Goal: Transaction & Acquisition: Obtain resource

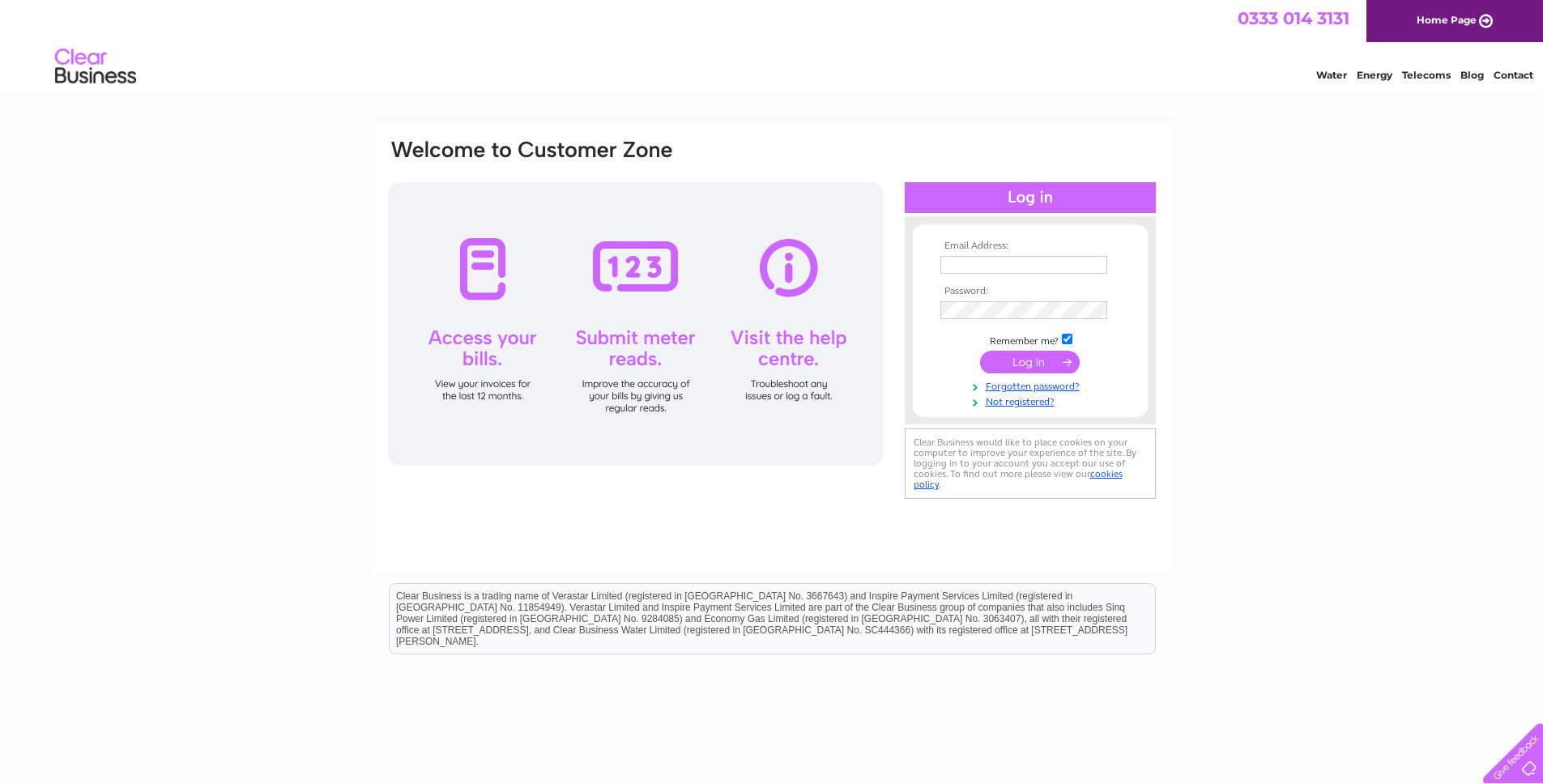
click at [1035, 233] on div "Email Address: Password:" at bounding box center [1031, 320] width 251 height 176
click at [1015, 268] on input "text" at bounding box center [1023, 264] width 166 height 18
type input "admin@tplcottages.co.uk"
click at [1021, 359] on input "submit" at bounding box center [1030, 362] width 100 height 22
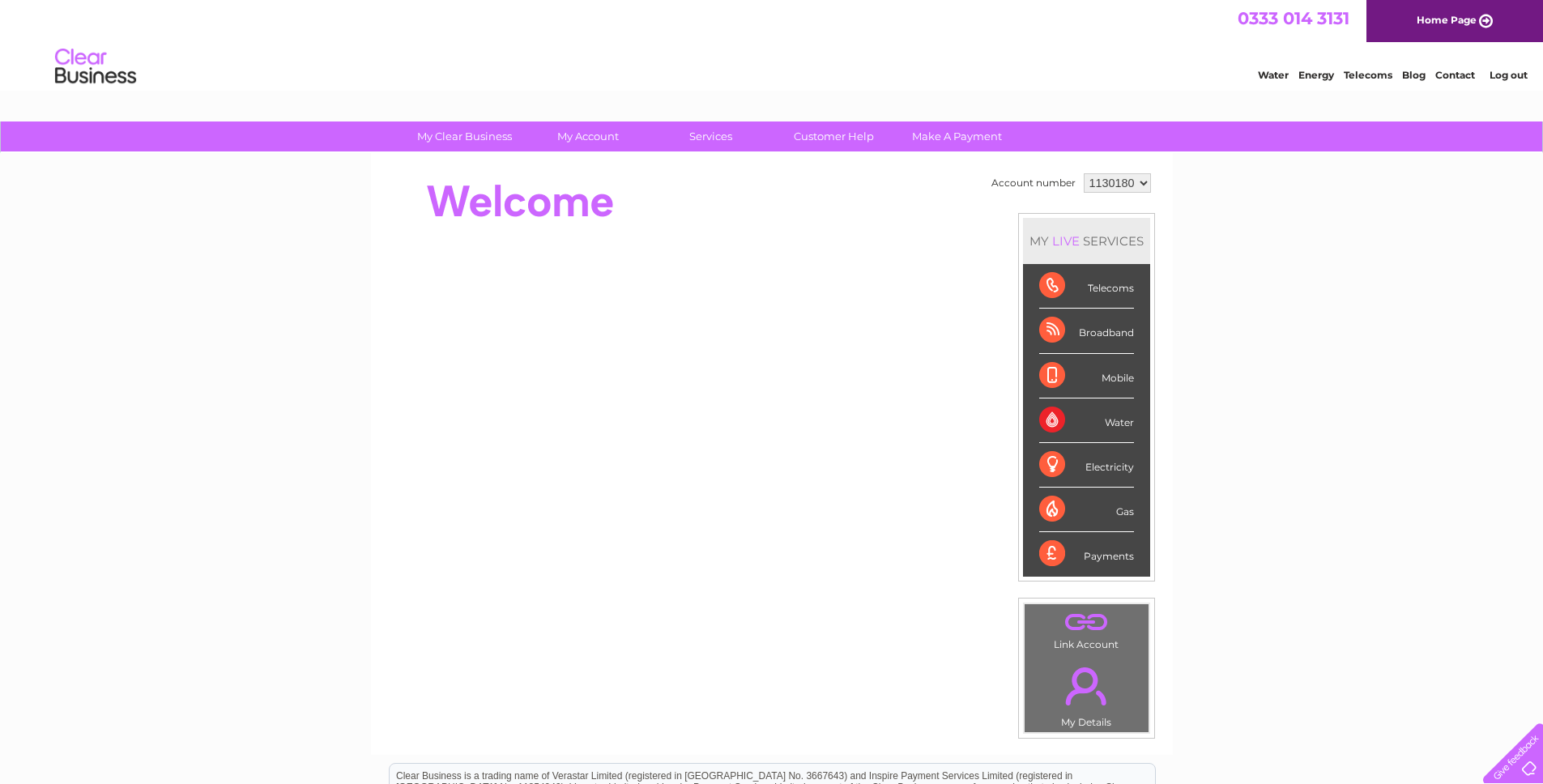
click at [1115, 187] on select "1130180 1140746 3026013" at bounding box center [1117, 182] width 67 height 20
click at [1084, 173] on select "1130180 1140746 3026013" at bounding box center [1117, 182] width 67 height 20
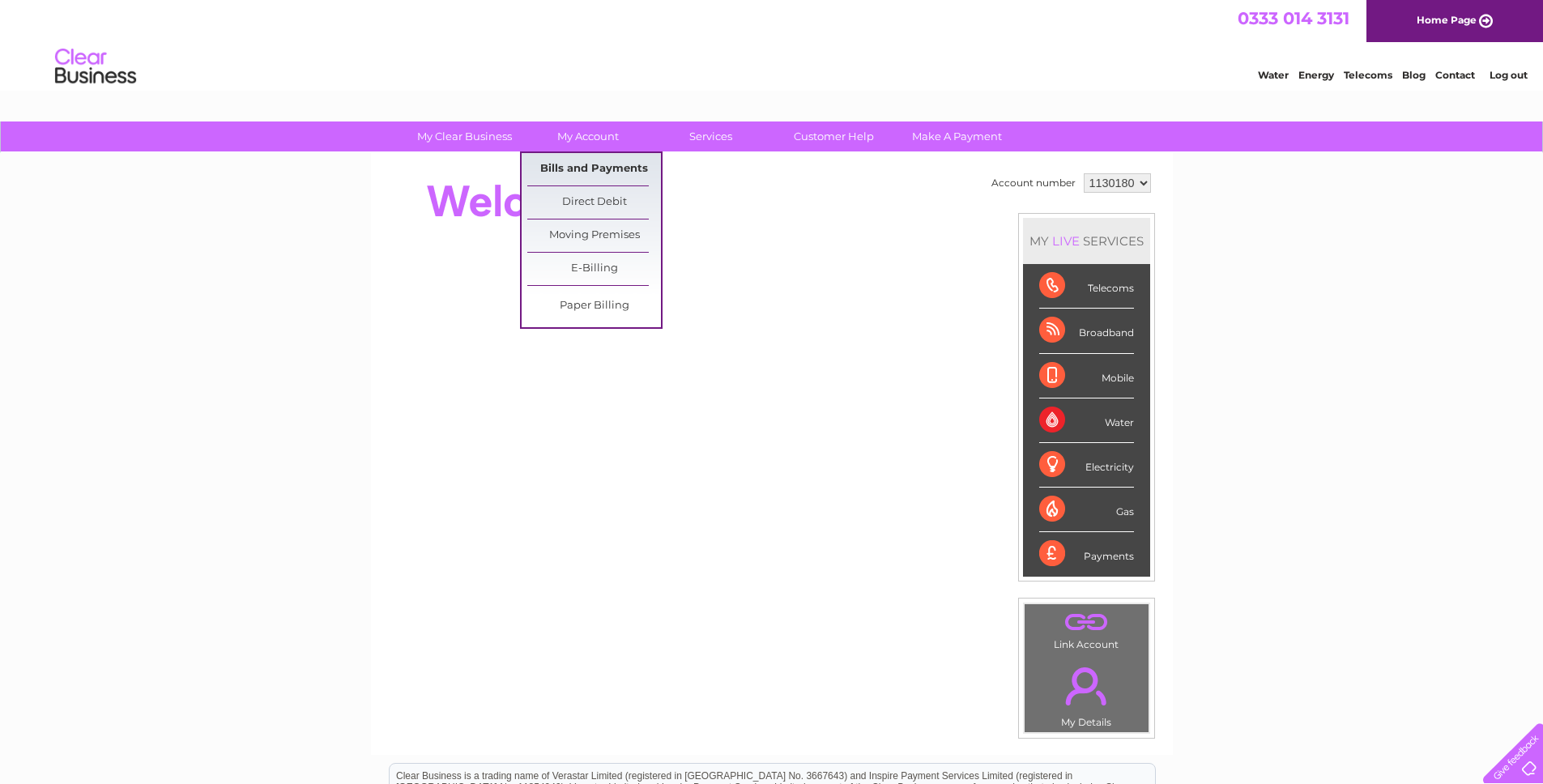
click at [581, 166] on link "Bills and Payments" at bounding box center [594, 169] width 134 height 33
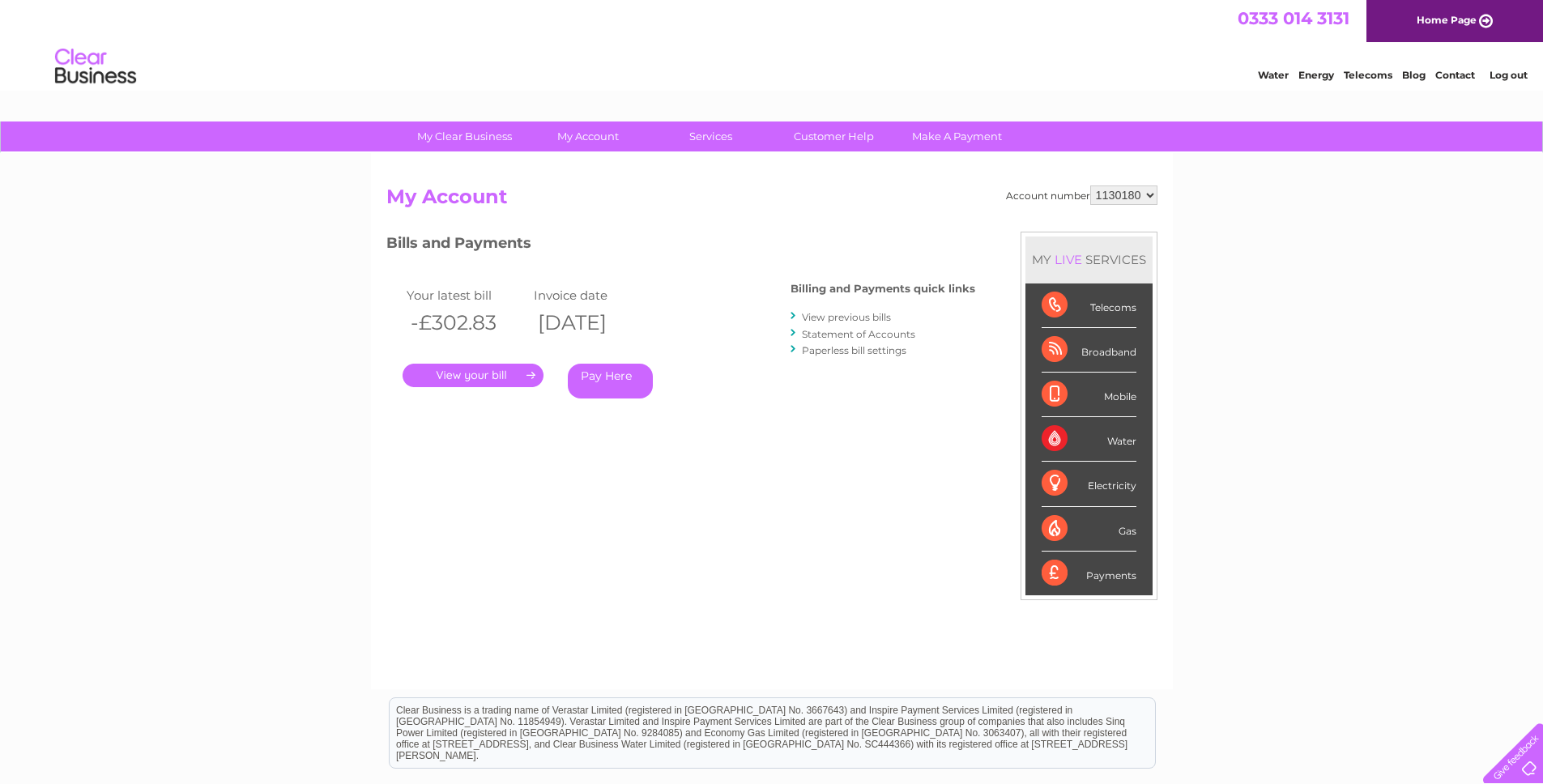
click at [818, 317] on link "View previous bills" at bounding box center [846, 316] width 89 height 12
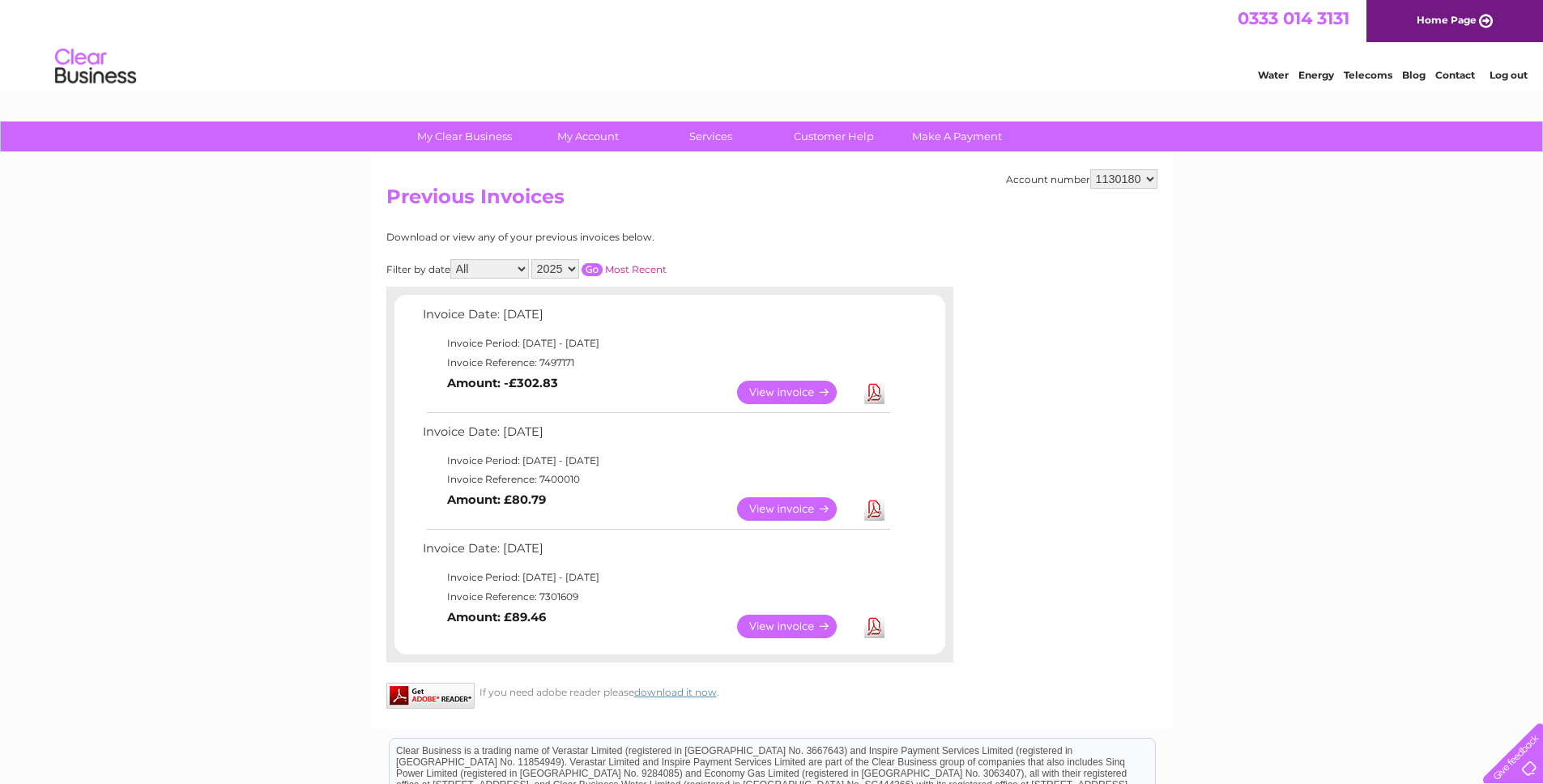
click at [767, 394] on link "View" at bounding box center [796, 392] width 119 height 23
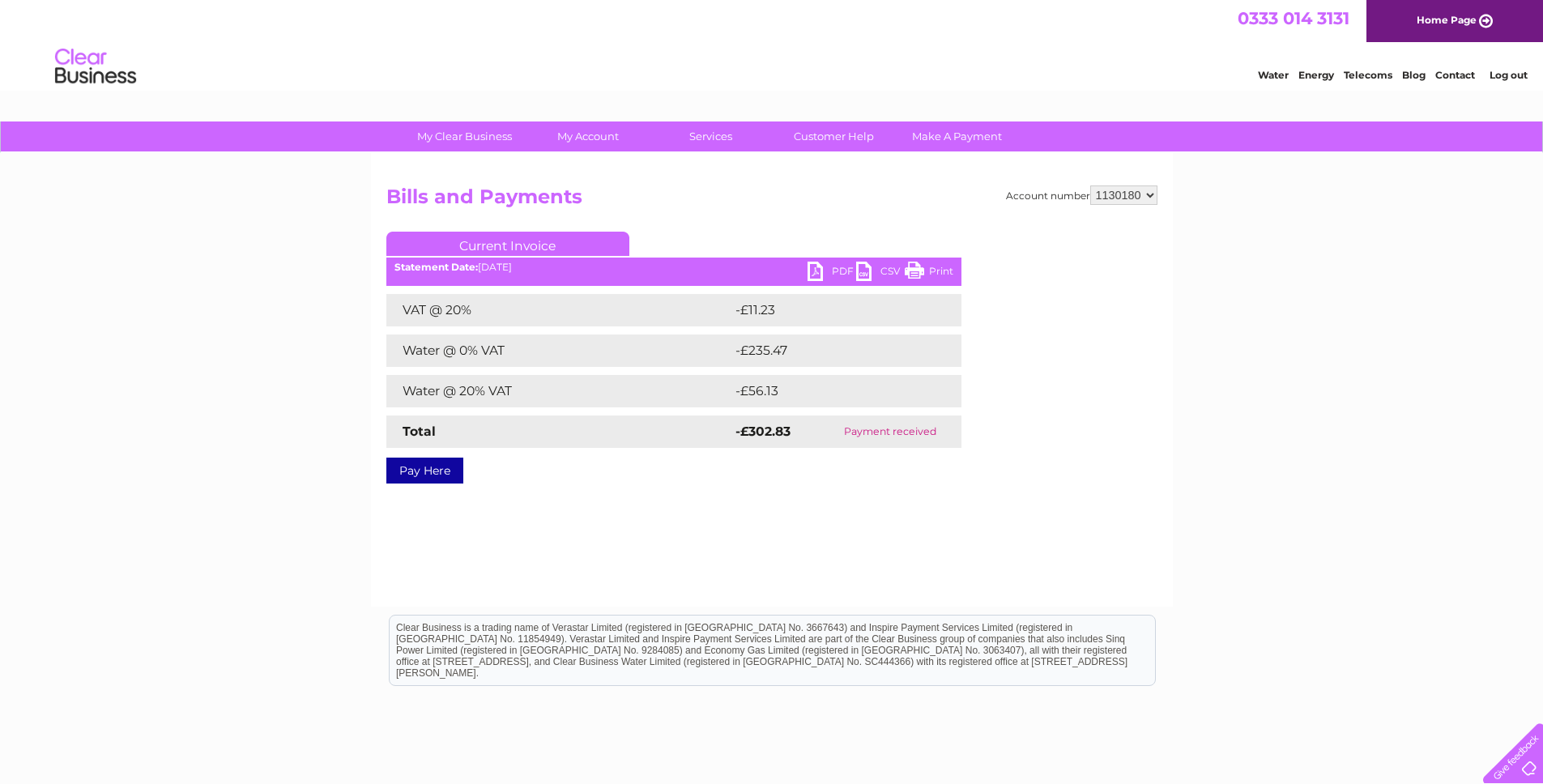
click at [825, 267] on link "PDF" at bounding box center [831, 272] width 48 height 23
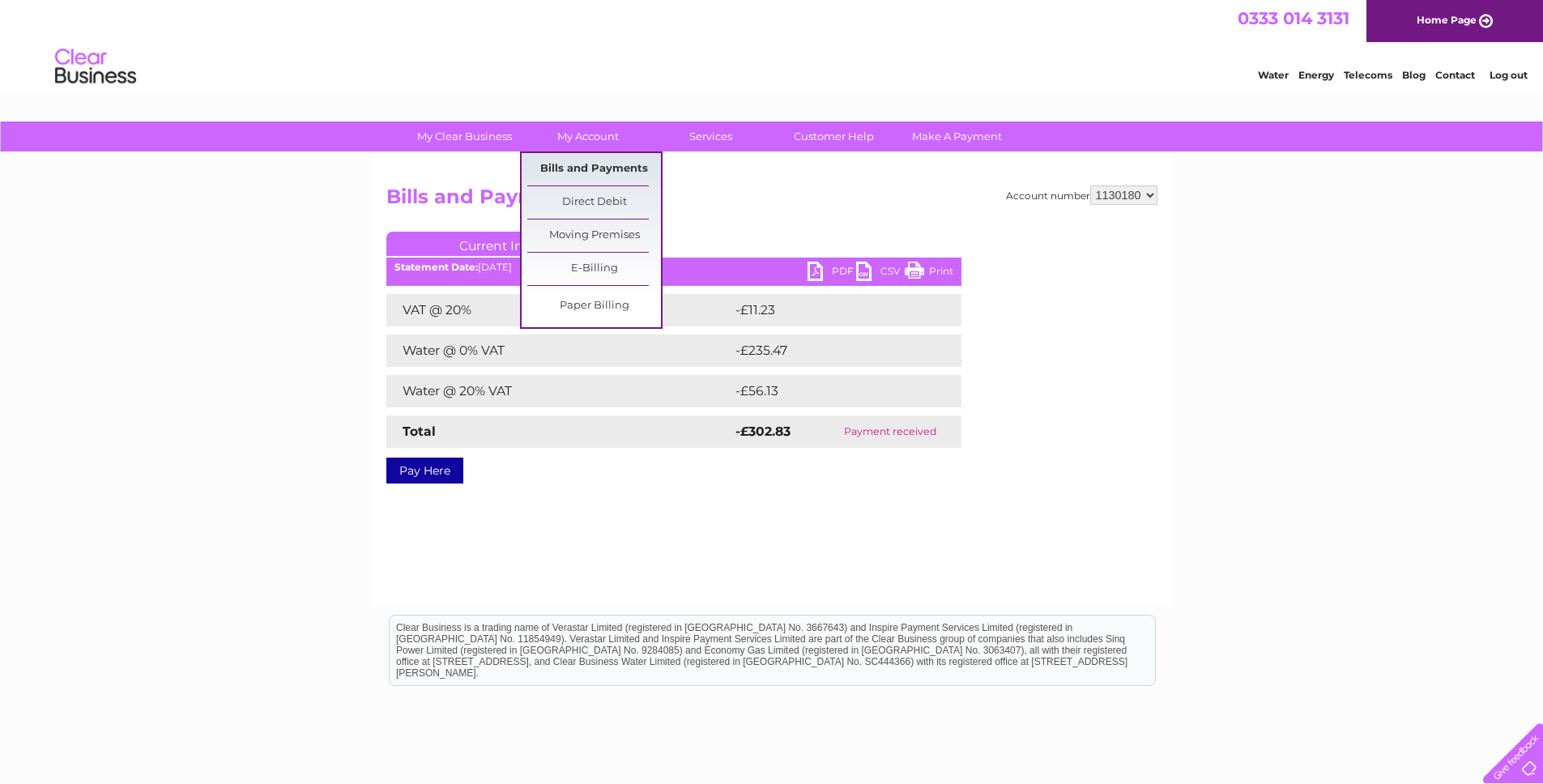
click at [589, 165] on link "Bills and Payments" at bounding box center [594, 169] width 134 height 33
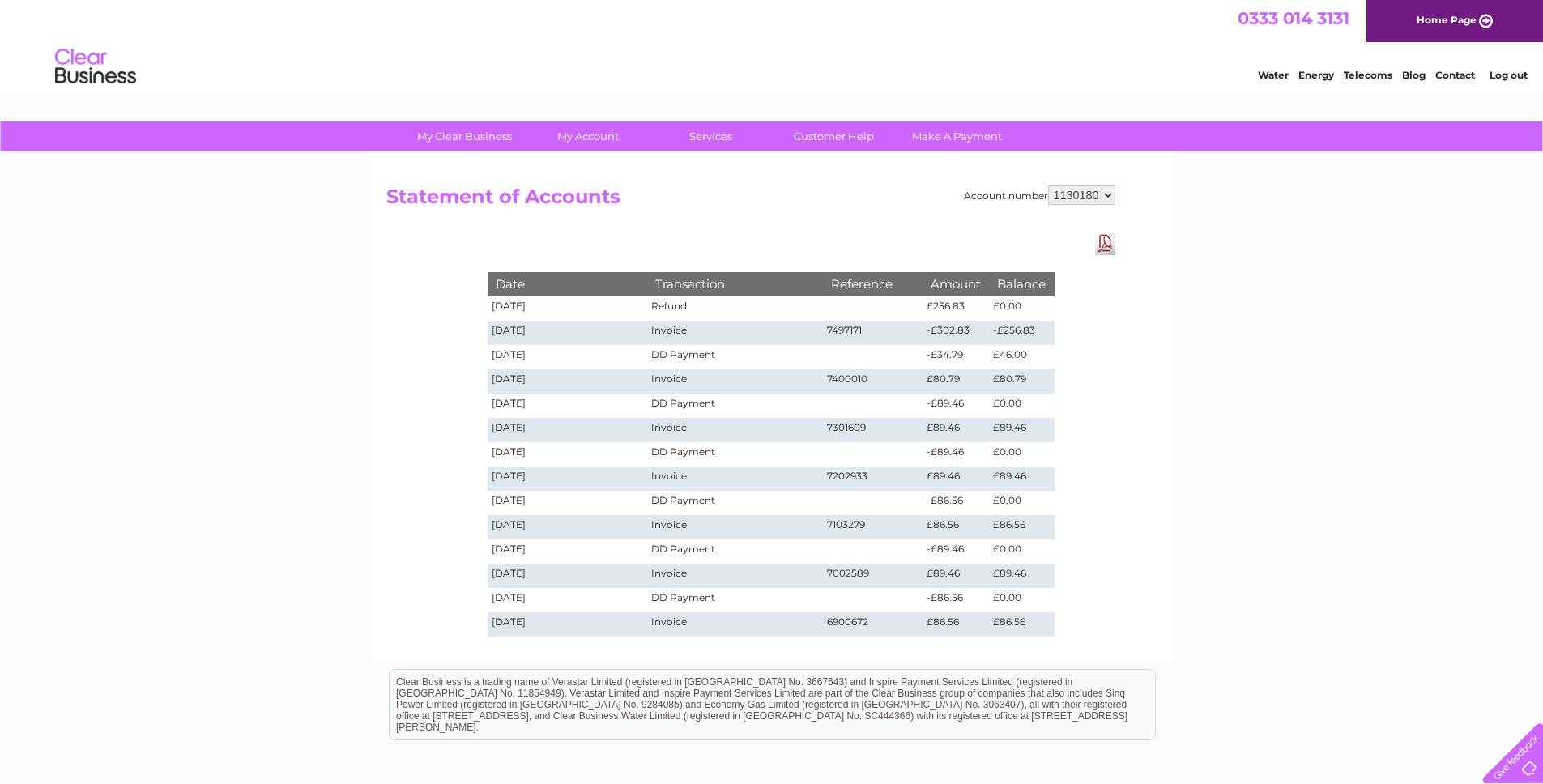
click at [1052, 193] on select "1130180 1140746 3026013" at bounding box center [1082, 194] width 67 height 20
select select "3026013"
click at [1048, 185] on select "1130180 1140746 3026013" at bounding box center [1082, 194] width 67 height 20
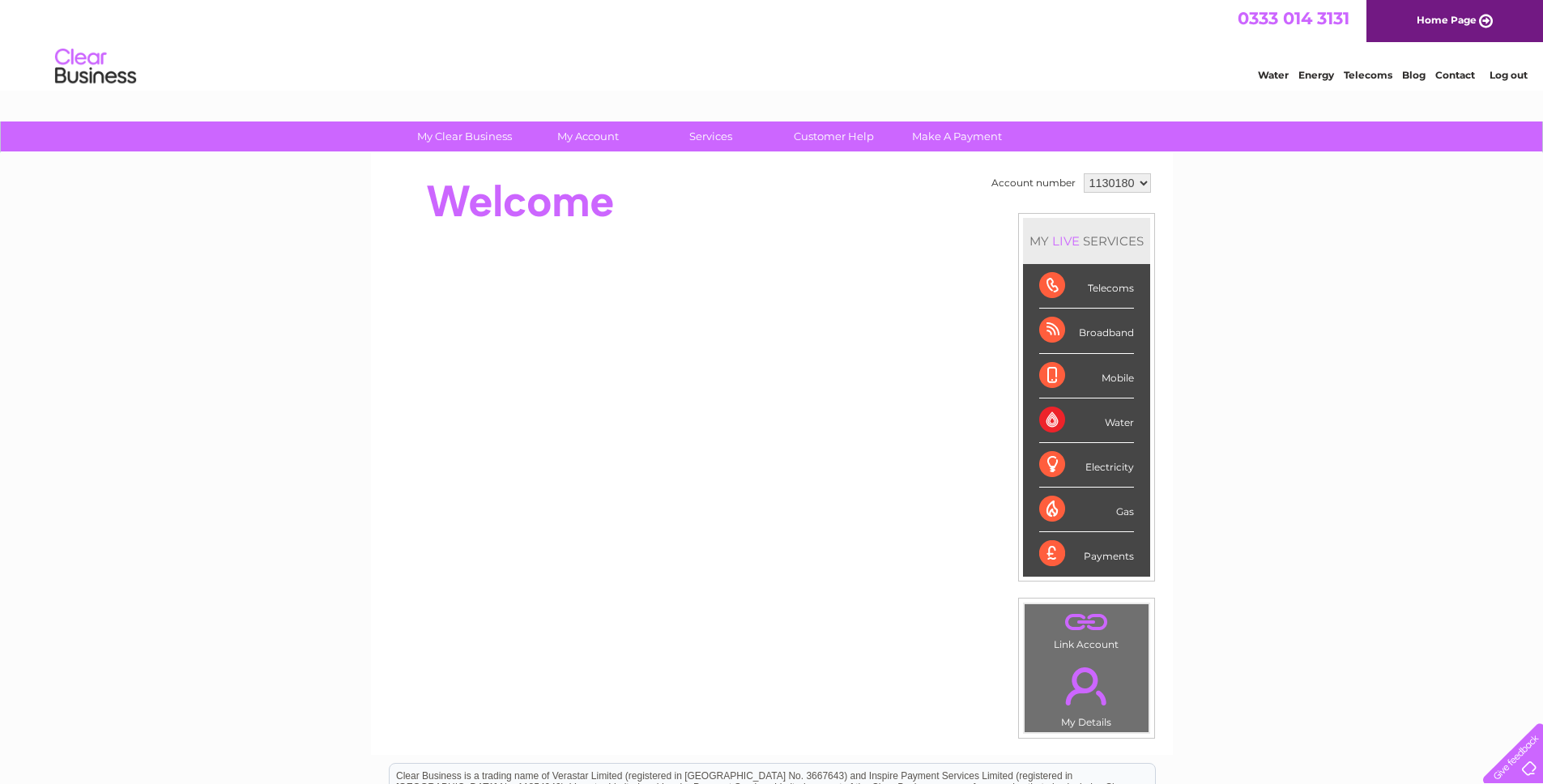
click at [1099, 182] on select "1130180 1140746 3026013" at bounding box center [1117, 182] width 67 height 20
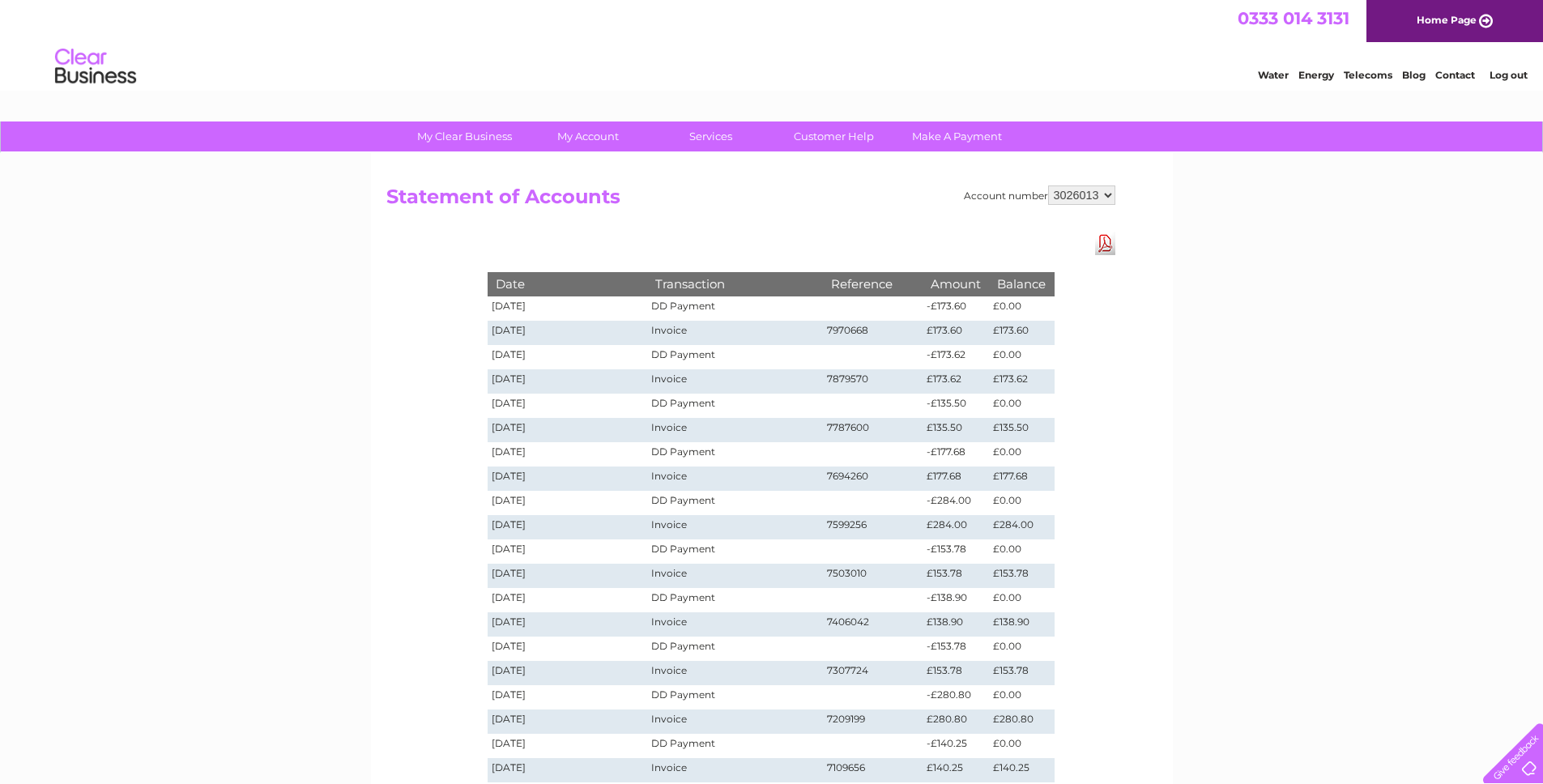
click at [1070, 199] on select "1130180 1140746 3026013" at bounding box center [1082, 194] width 67 height 20
select select "1140746"
click at [1048, 185] on select "1130180 1140746 3026013" at bounding box center [1082, 194] width 67 height 20
